Goal: Transaction & Acquisition: Purchase product/service

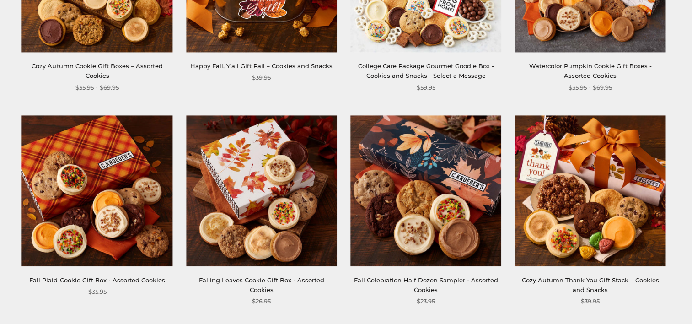
scroll to position [298, 0]
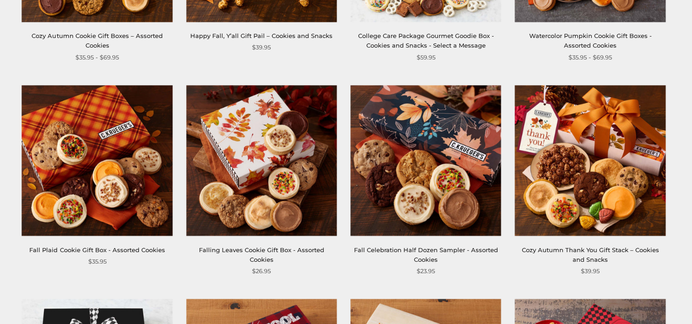
click at [110, 133] on img at bounding box center [97, 160] width 151 height 151
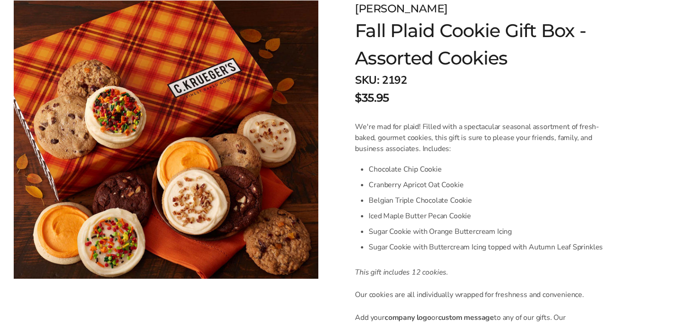
scroll to position [152, 0]
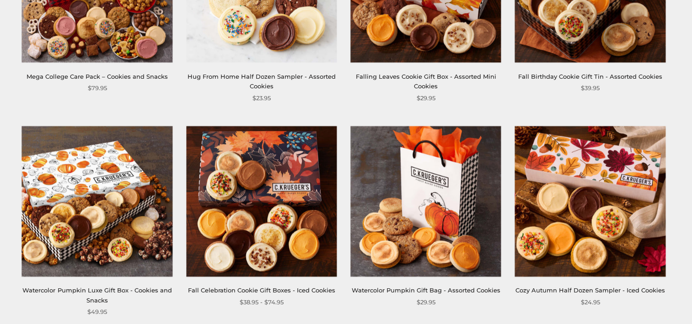
scroll to position [908, 0]
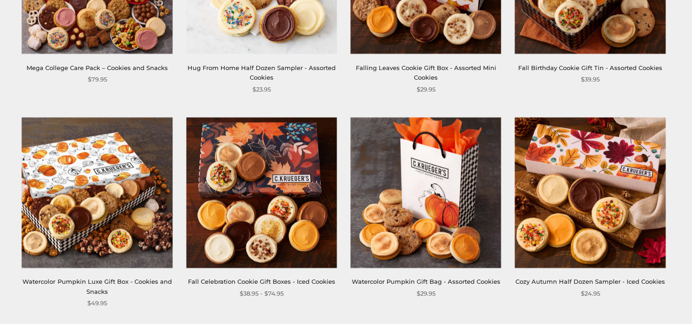
click at [285, 187] on img at bounding box center [261, 192] width 151 height 151
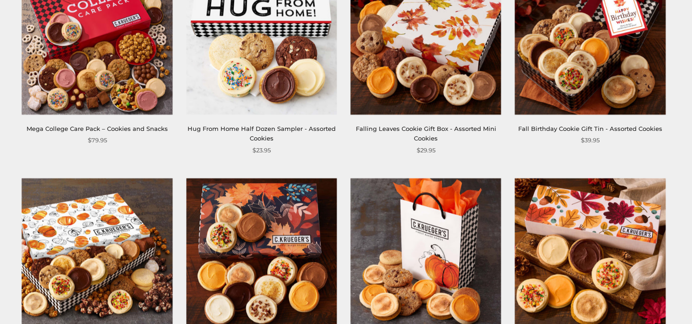
scroll to position [811, 0]
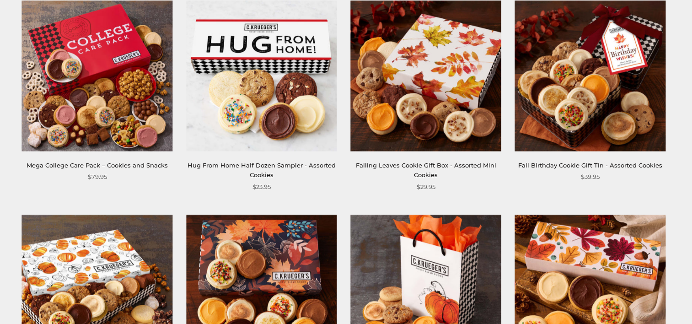
click at [626, 78] on img at bounding box center [590, 75] width 151 height 151
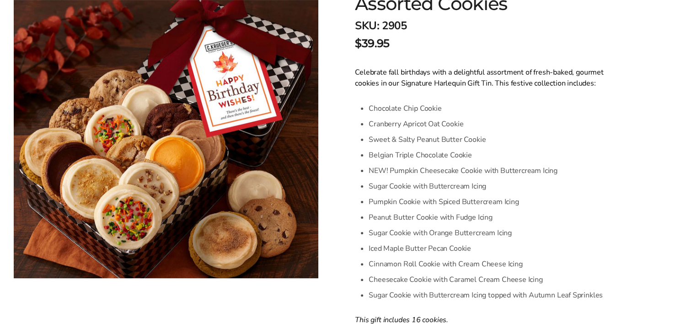
scroll to position [207, 0]
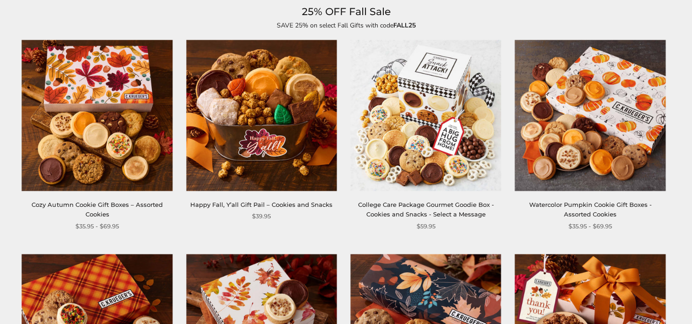
scroll to position [35, 0]
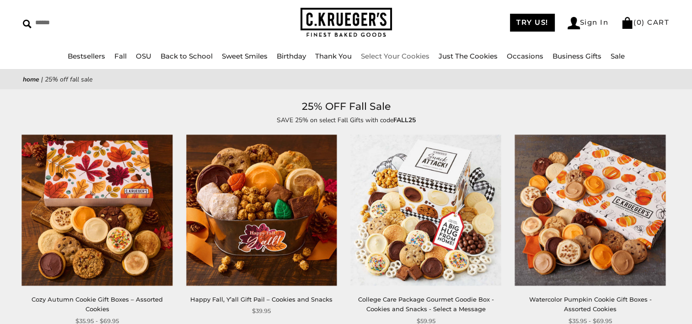
click at [396, 54] on link "Select Your Cookies" at bounding box center [395, 56] width 69 height 9
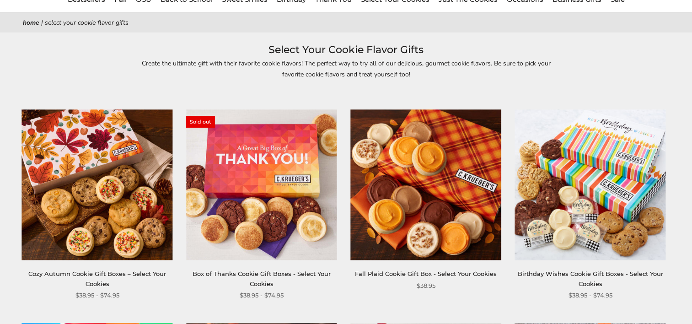
scroll to position [122, 0]
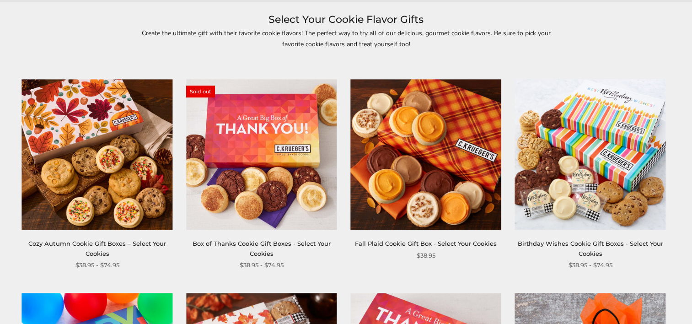
click at [114, 150] on img at bounding box center [97, 154] width 151 height 151
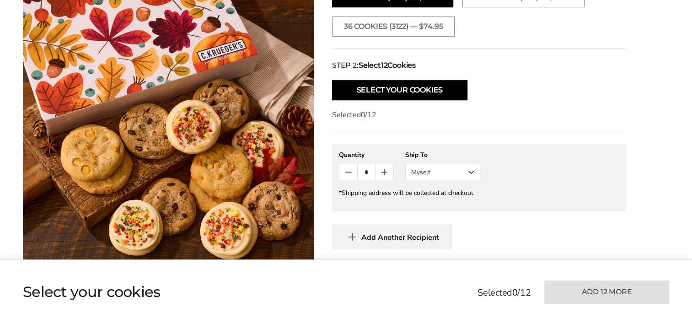
scroll to position [475, 0]
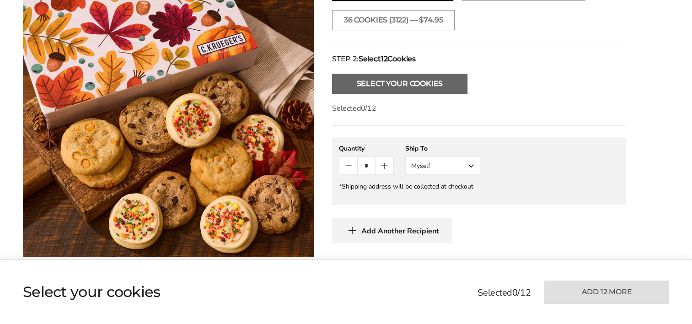
click at [433, 78] on button "Select Your Cookies" at bounding box center [399, 84] width 135 height 20
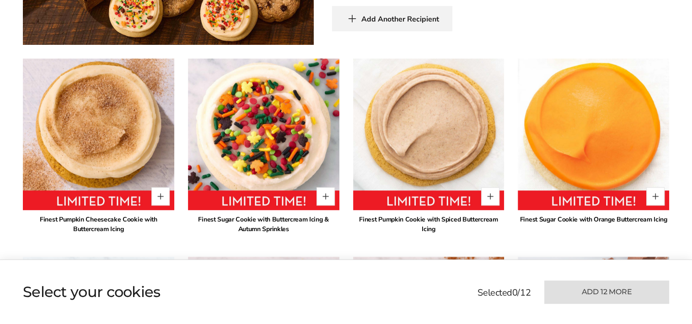
scroll to position [690, 0]
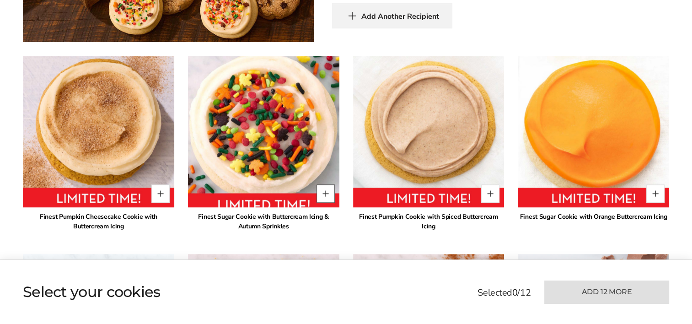
click at [328, 185] on button "Quantity button plus" at bounding box center [326, 193] width 18 height 18
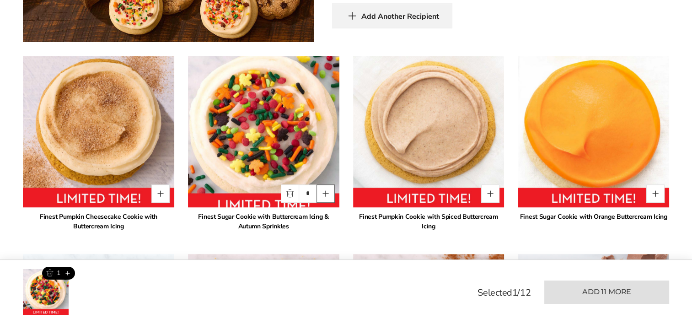
click at [328, 185] on button "Quantity button plus" at bounding box center [326, 193] width 18 height 18
type input "*"
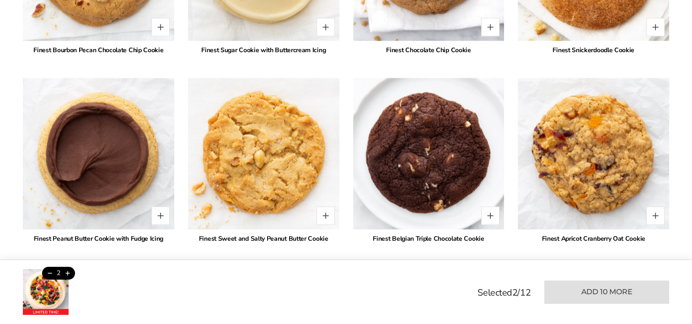
scroll to position [1301, 0]
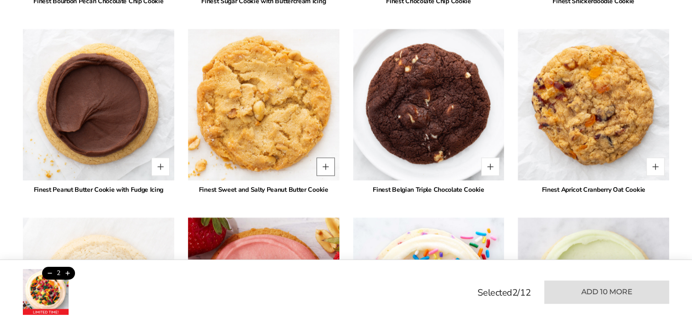
click at [326, 157] on button "Quantity button plus" at bounding box center [326, 166] width 18 height 18
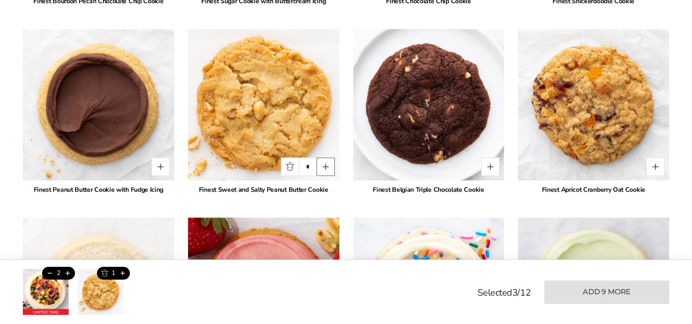
click at [324, 157] on button "Quantity button plus" at bounding box center [326, 166] width 18 height 18
type input "*"
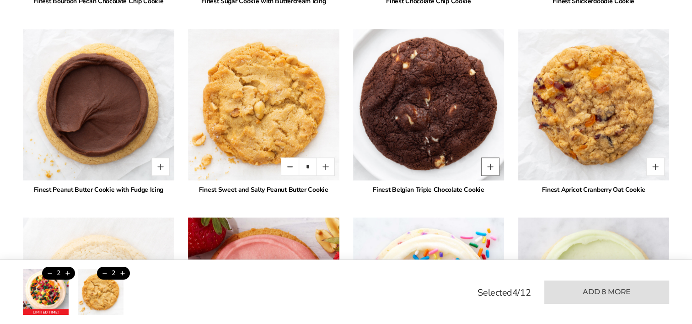
click at [494, 157] on button "Quantity button plus" at bounding box center [490, 166] width 18 height 18
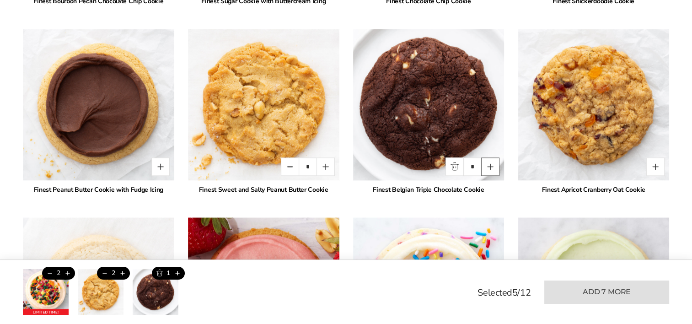
click at [493, 157] on button "Quantity button plus" at bounding box center [490, 166] width 18 height 18
click at [456, 157] on button "Quantity button minus" at bounding box center [455, 166] width 18 height 18
type input "*"
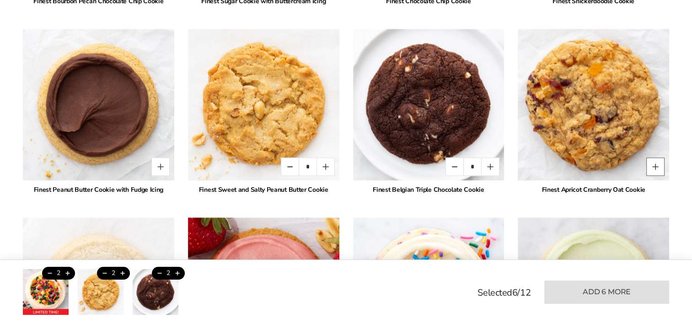
click at [653, 157] on button "Quantity button plus" at bounding box center [655, 166] width 18 height 18
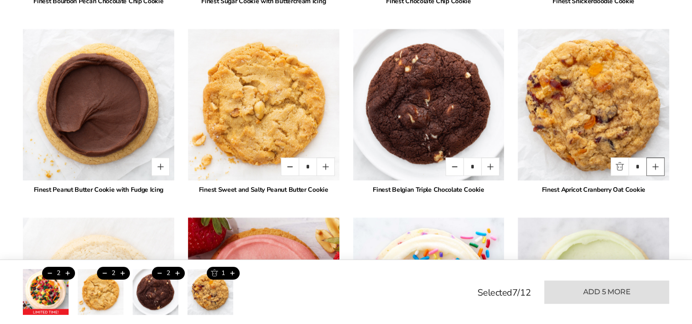
click at [653, 157] on button "Quantity button plus" at bounding box center [655, 166] width 18 height 18
type input "*"
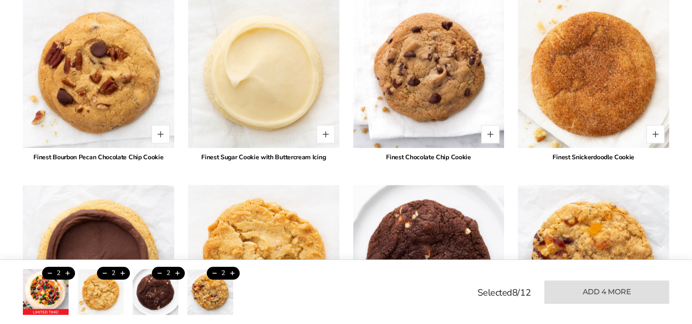
scroll to position [1151, 0]
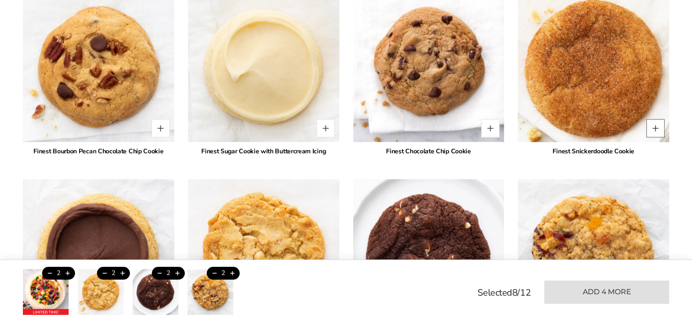
click at [657, 119] on button "Quantity button plus" at bounding box center [655, 128] width 18 height 18
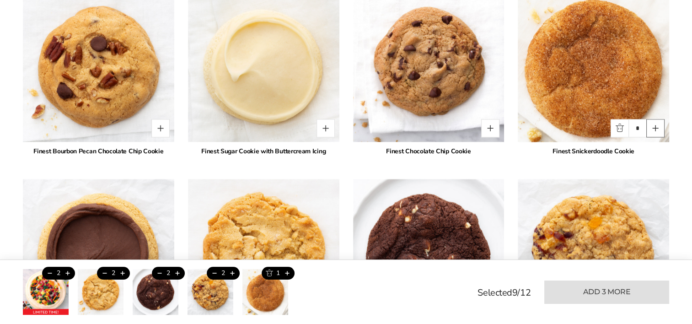
click at [657, 119] on button "Quantity button plus" at bounding box center [655, 128] width 18 height 18
type input "*"
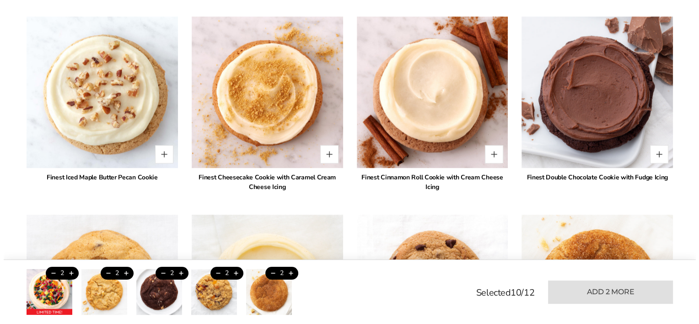
scroll to position [919, 0]
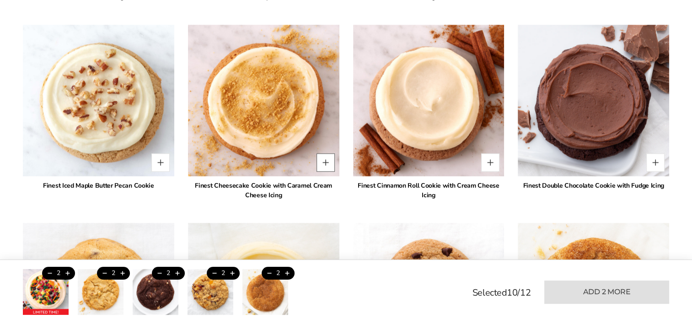
click at [326, 153] on button "Quantity button plus" at bounding box center [326, 162] width 18 height 18
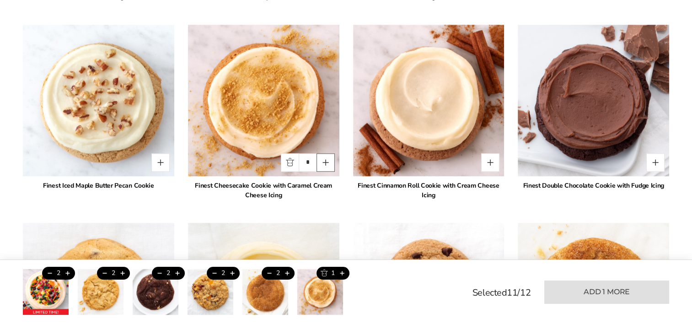
click at [326, 153] on button "Quantity button plus" at bounding box center [326, 162] width 18 height 18
type input "*"
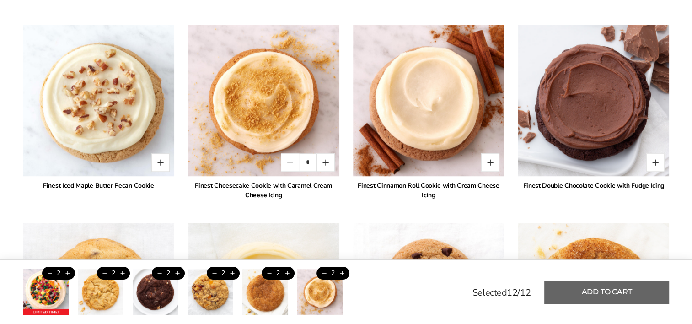
click at [628, 289] on button "Add to cart" at bounding box center [606, 291] width 125 height 23
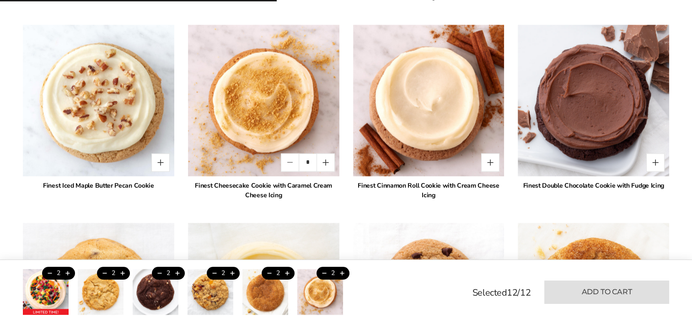
type input "*"
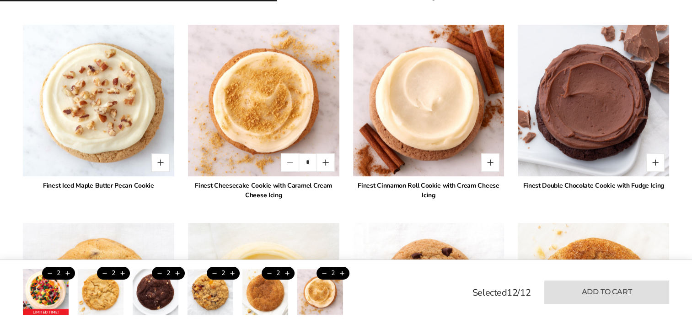
type input "*"
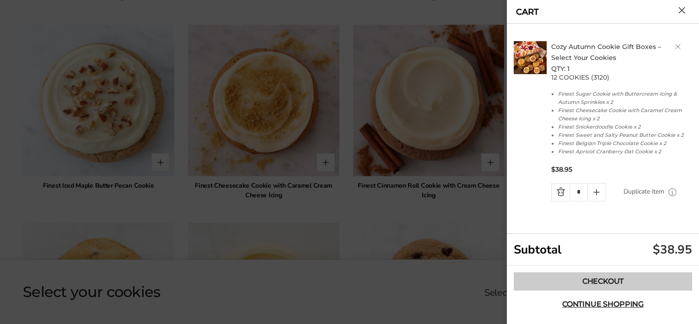
click at [613, 281] on link "Checkout" at bounding box center [603, 281] width 178 height 18
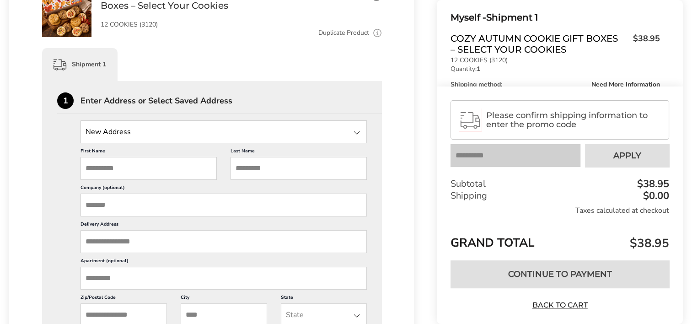
scroll to position [190, 0]
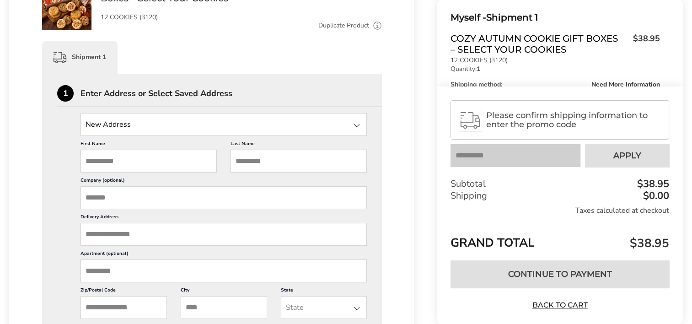
click at [170, 165] on input "First Name" at bounding box center [149, 161] width 136 height 23
type input "*****"
click at [274, 162] on input "Last Name" at bounding box center [299, 161] width 136 height 23
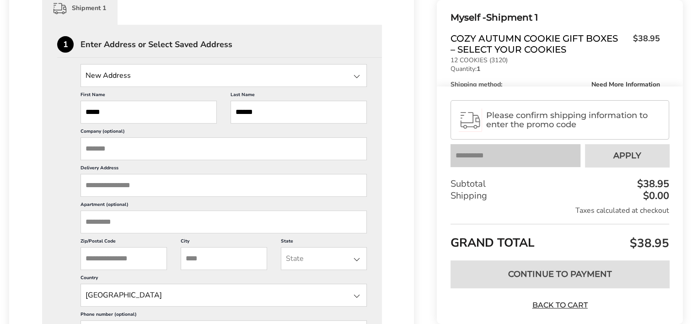
scroll to position [282, 0]
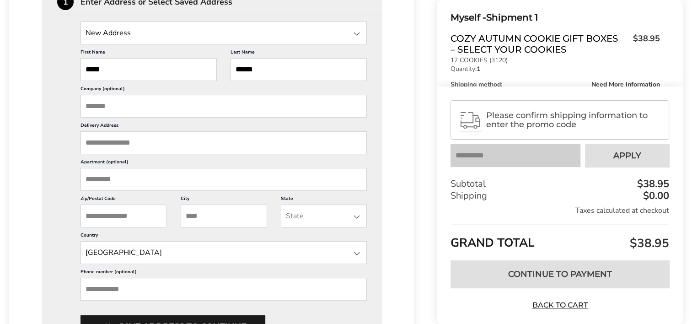
type input "******"
click at [197, 142] on input "Delivery Address" at bounding box center [224, 142] width 286 height 23
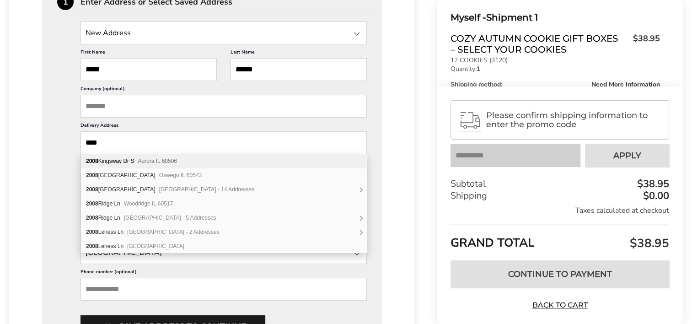
click at [177, 159] on span "Aurora IL 60506" at bounding box center [157, 161] width 39 height 6
type input "**********"
type input "******"
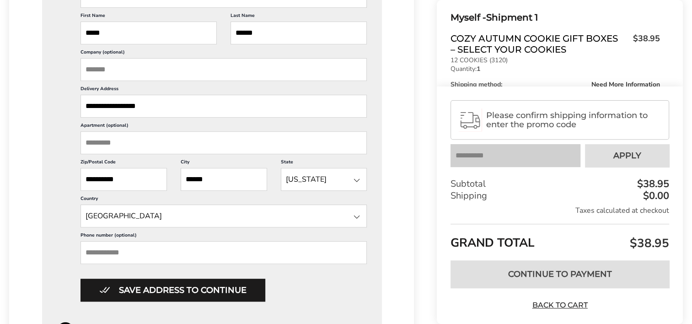
scroll to position [337, 0]
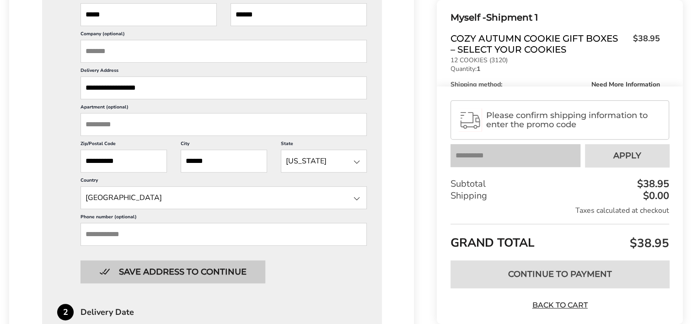
click at [215, 275] on button "Save address to continue" at bounding box center [173, 271] width 185 height 23
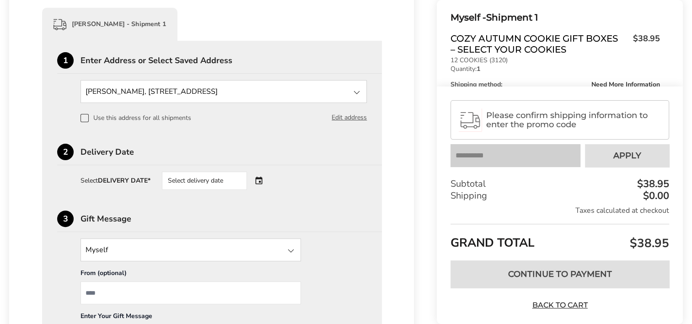
scroll to position [242, 0]
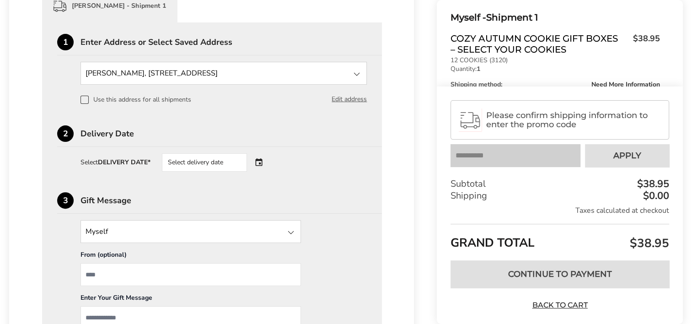
click at [264, 162] on div "Select delivery date" at bounding box center [217, 162] width 111 height 18
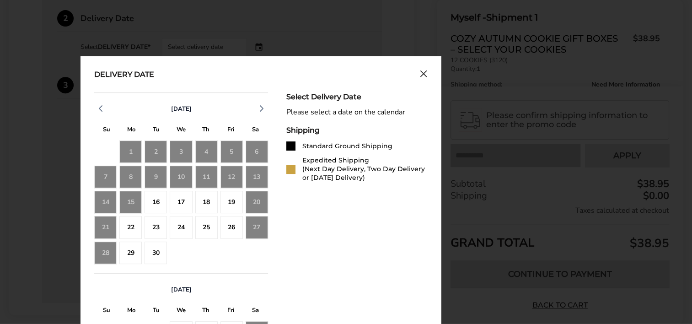
scroll to position [378, 0]
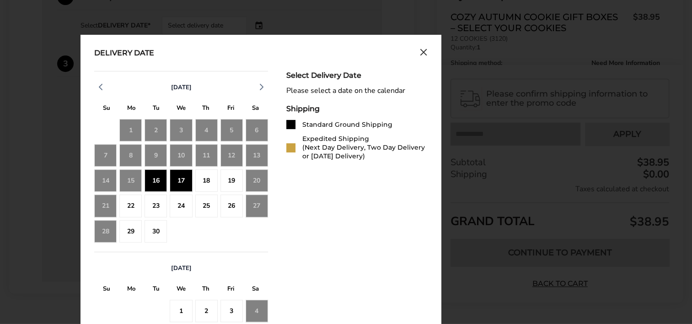
click at [162, 177] on div "16" at bounding box center [156, 180] width 22 height 22
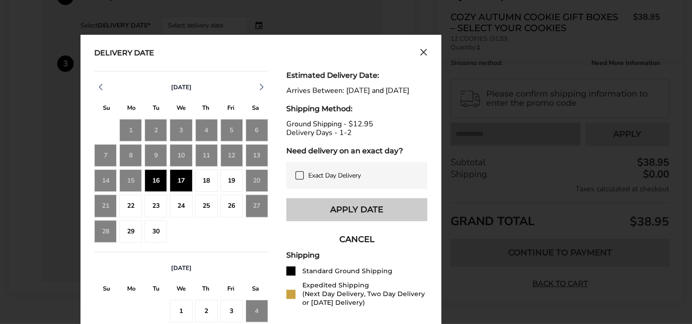
click at [391, 220] on button "Apply Date" at bounding box center [356, 209] width 141 height 23
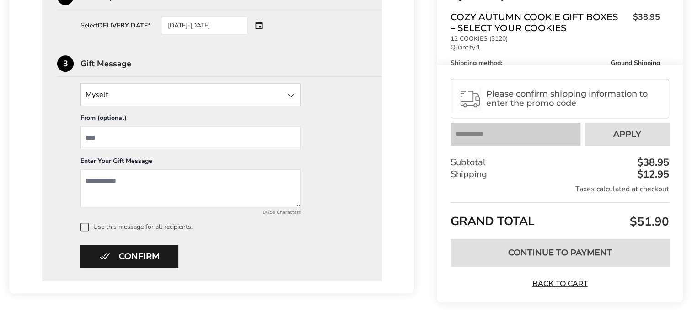
click at [293, 97] on div at bounding box center [290, 95] width 11 height 11
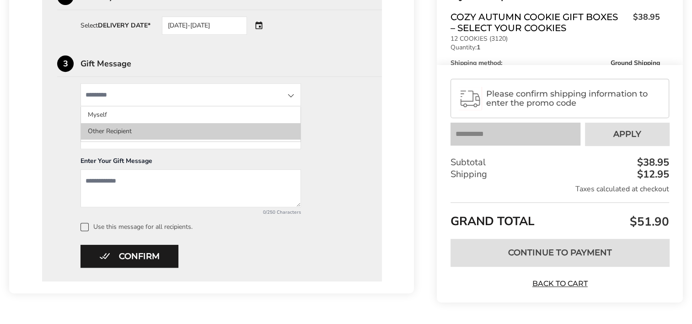
click at [278, 129] on li "Other Recipient" at bounding box center [191, 131] width 220 height 16
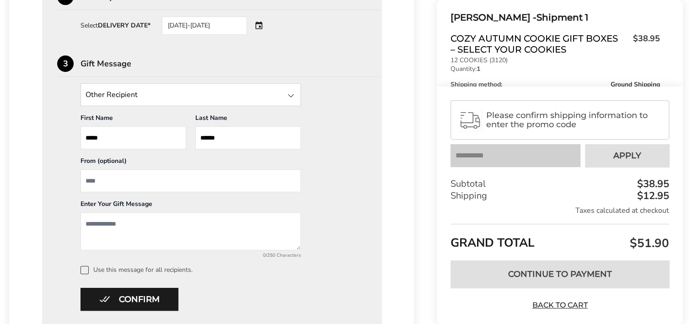
scroll to position [397, 0]
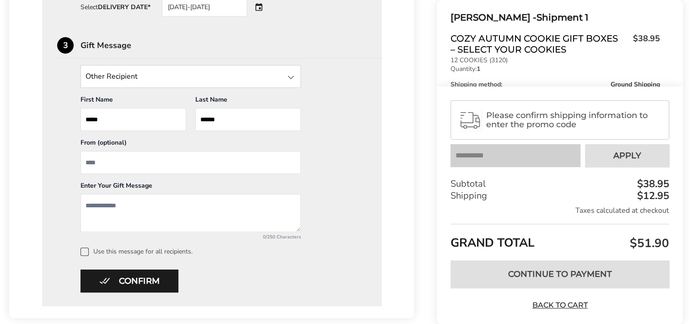
click at [116, 199] on textarea "Add a message" at bounding box center [191, 213] width 221 height 38
click at [106, 204] on textarea "**********" at bounding box center [191, 213] width 221 height 38
click at [98, 205] on textarea "**********" at bounding box center [191, 213] width 221 height 38
click at [108, 205] on textarea "**********" at bounding box center [191, 213] width 221 height 38
click at [205, 202] on textarea "**********" at bounding box center [191, 213] width 221 height 38
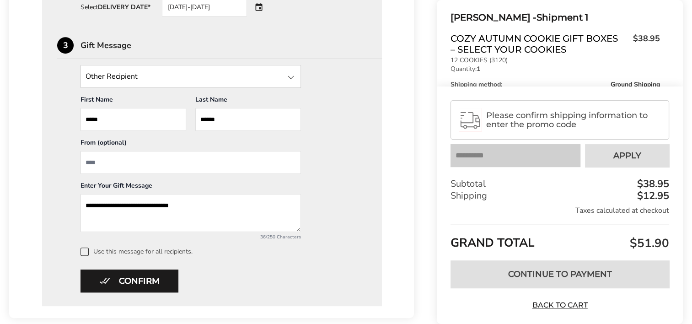
click at [170, 205] on textarea "**********" at bounding box center [191, 213] width 221 height 38
click at [195, 205] on textarea "**********" at bounding box center [191, 213] width 221 height 38
type textarea "**********"
click at [120, 120] on input "*****" at bounding box center [134, 119] width 106 height 23
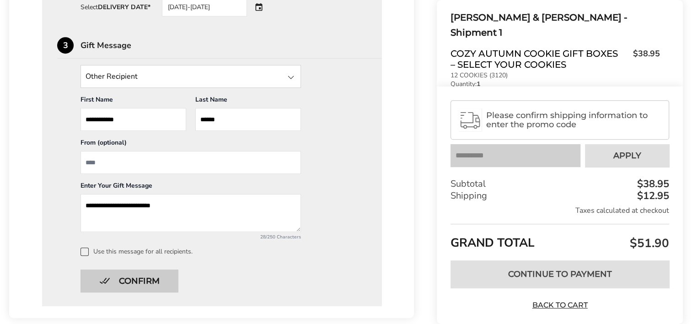
type input "**********"
click at [142, 278] on button "Confirm" at bounding box center [130, 280] width 98 height 23
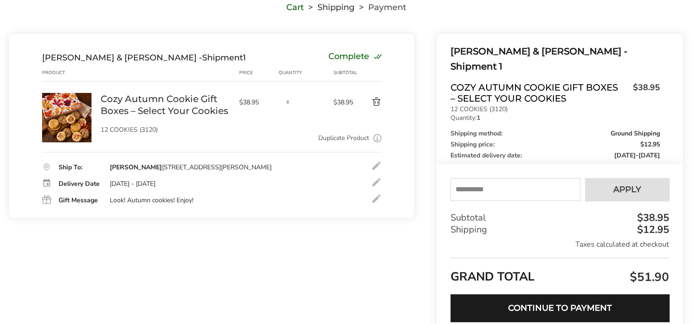
scroll to position [90, 0]
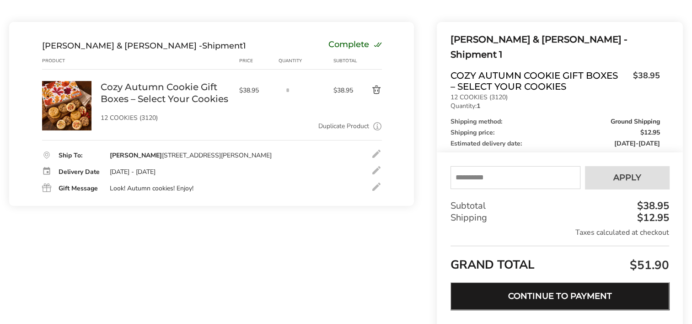
click at [581, 291] on button "Continue to Payment" at bounding box center [560, 295] width 219 height 27
